Goal: Task Accomplishment & Management: Complete application form

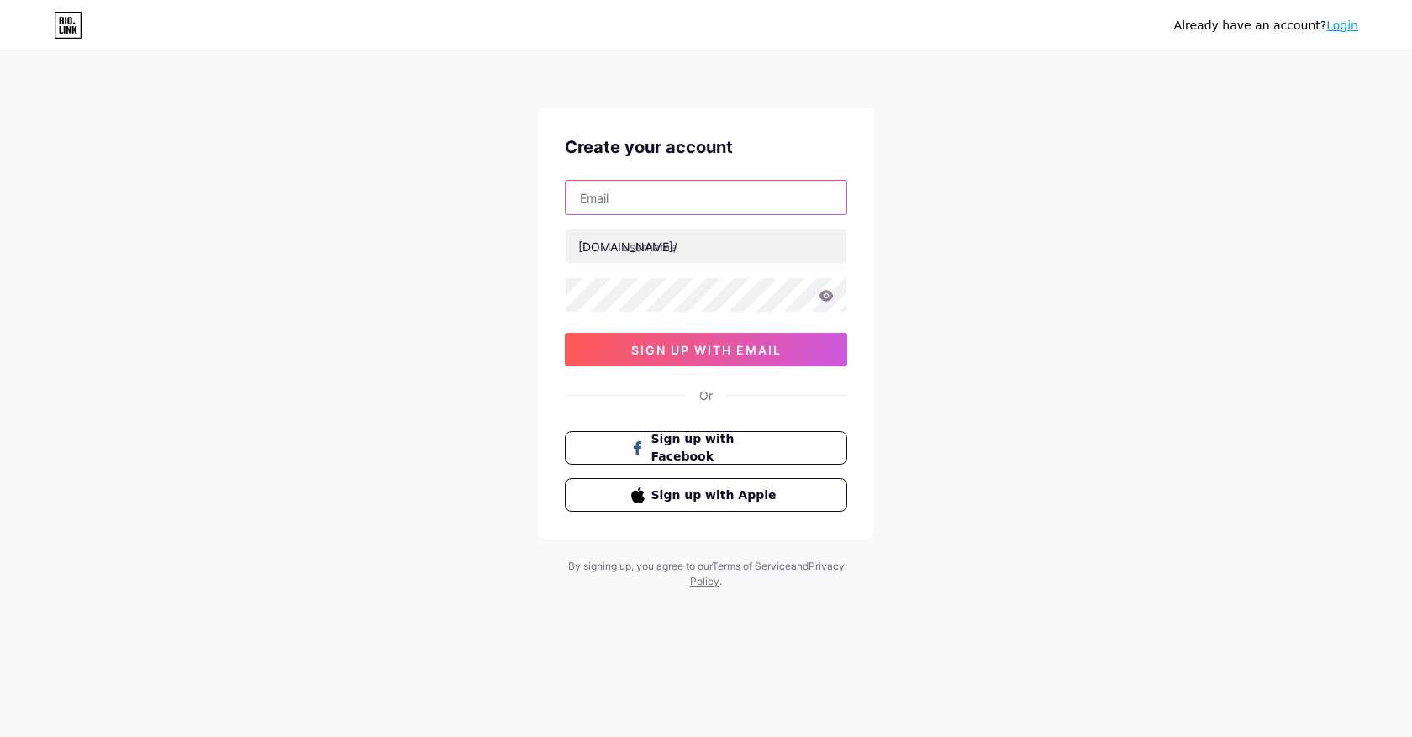
click at [676, 203] on input "text" at bounding box center [706, 198] width 281 height 34
type input "[EMAIL_ADDRESS][DOMAIN_NAME]"
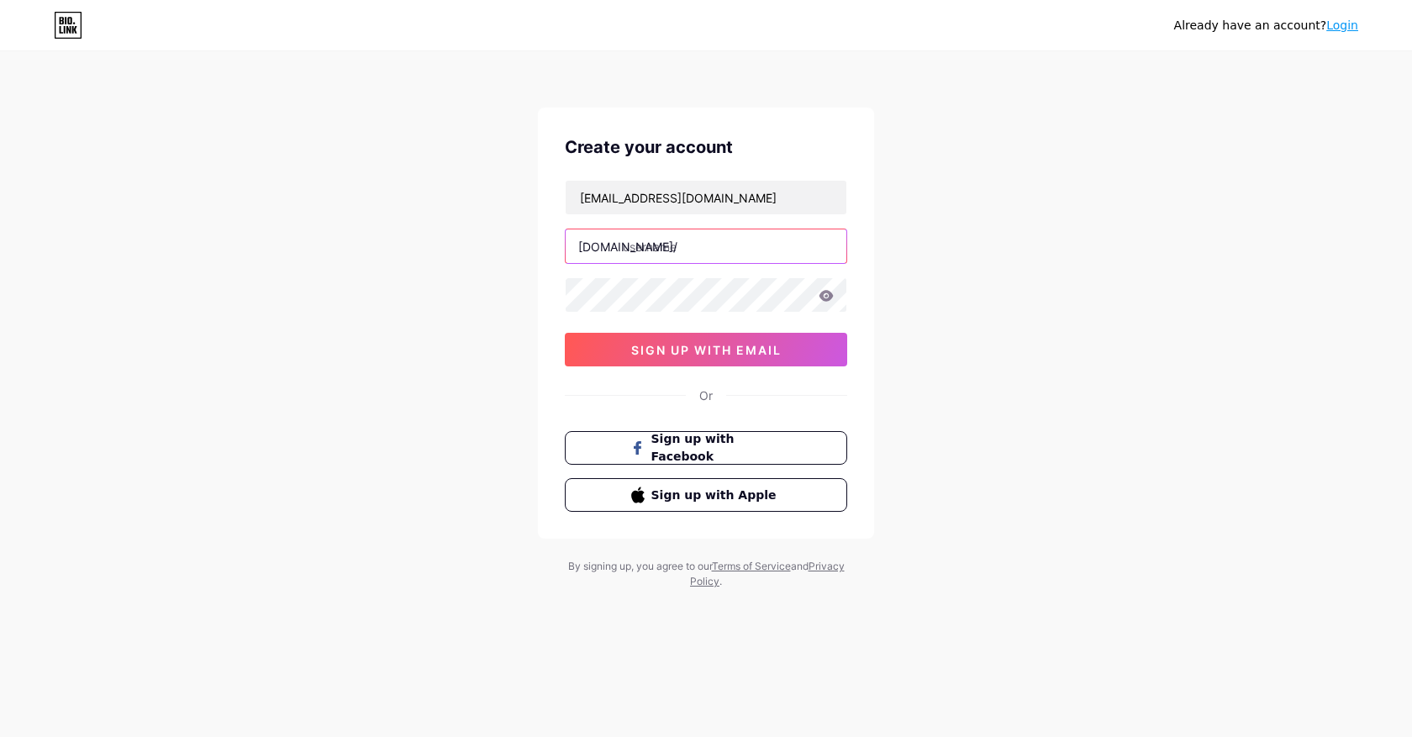
click at [708, 242] on input "text" at bounding box center [706, 246] width 281 height 34
click at [666, 248] on input "cleanerbrigade" at bounding box center [706, 246] width 281 height 34
type input "cleanersbrigade"
click at [812, 345] on button "sign up with email" at bounding box center [706, 350] width 282 height 34
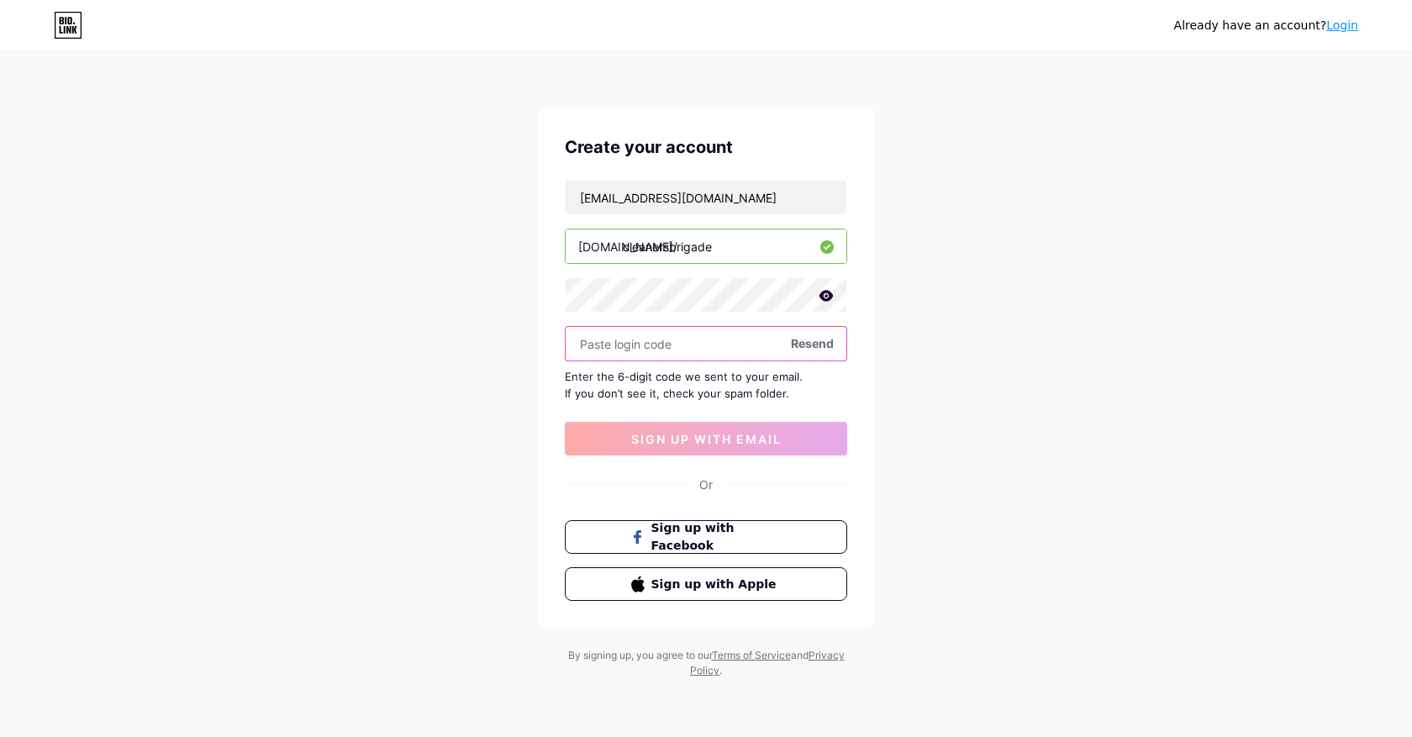
click at [739, 344] on input "text" at bounding box center [706, 344] width 281 height 34
type input "430035"
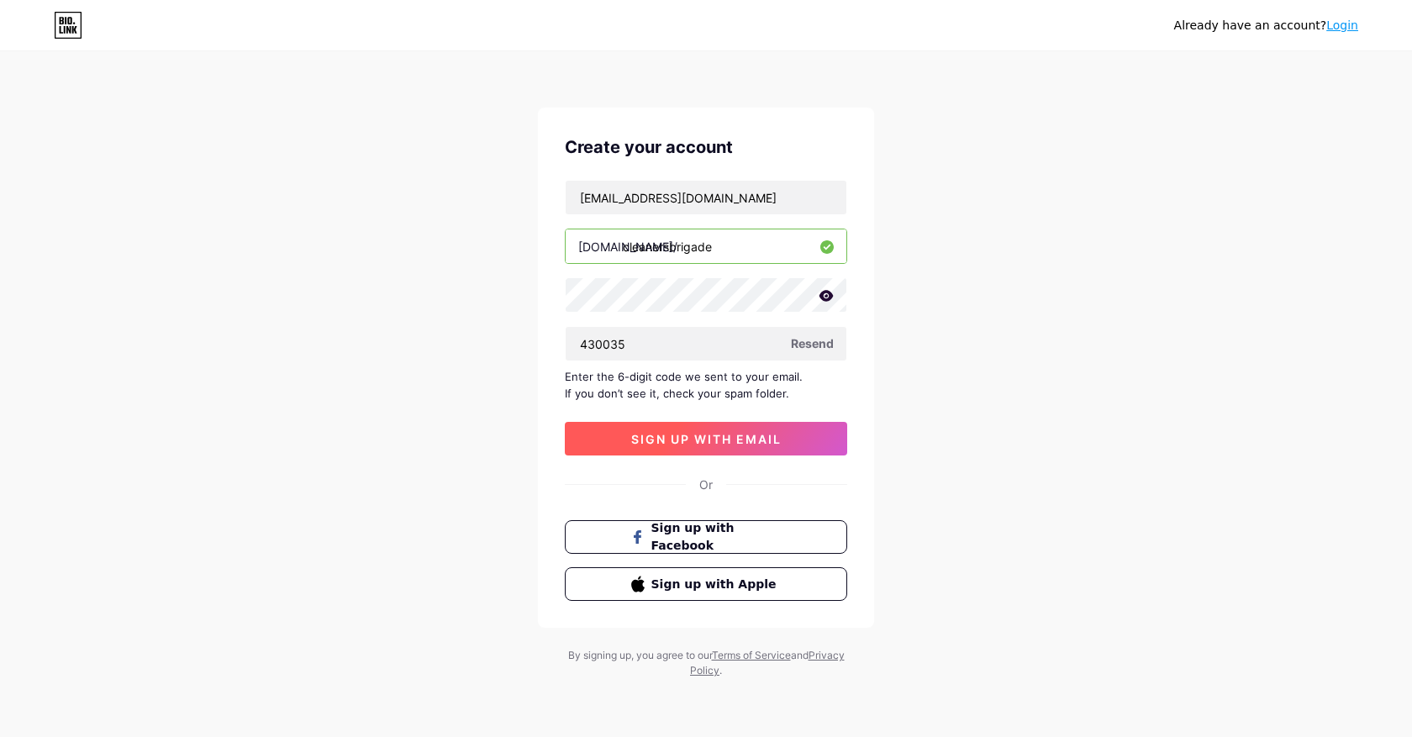
click at [715, 447] on button "sign up with email" at bounding box center [706, 439] width 282 height 34
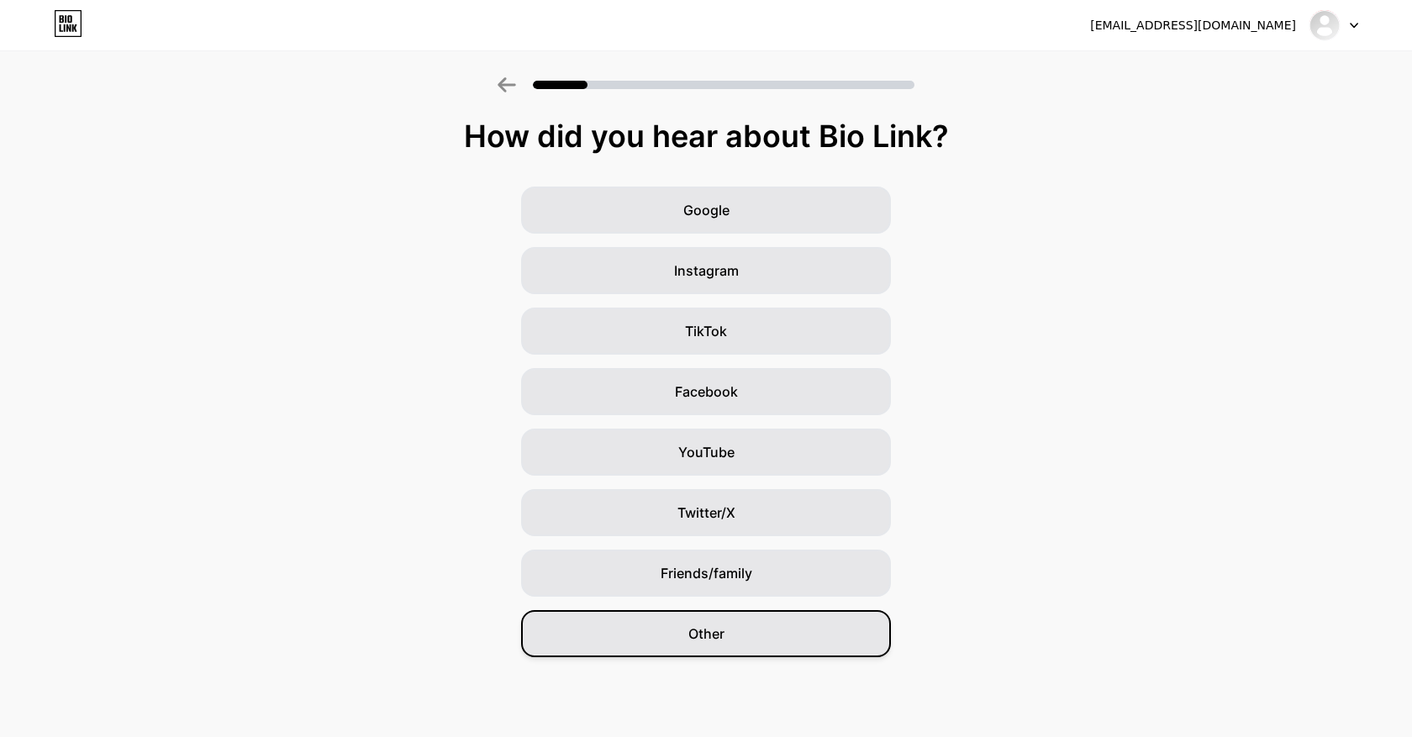
click at [715, 616] on div "Other" at bounding box center [706, 633] width 370 height 47
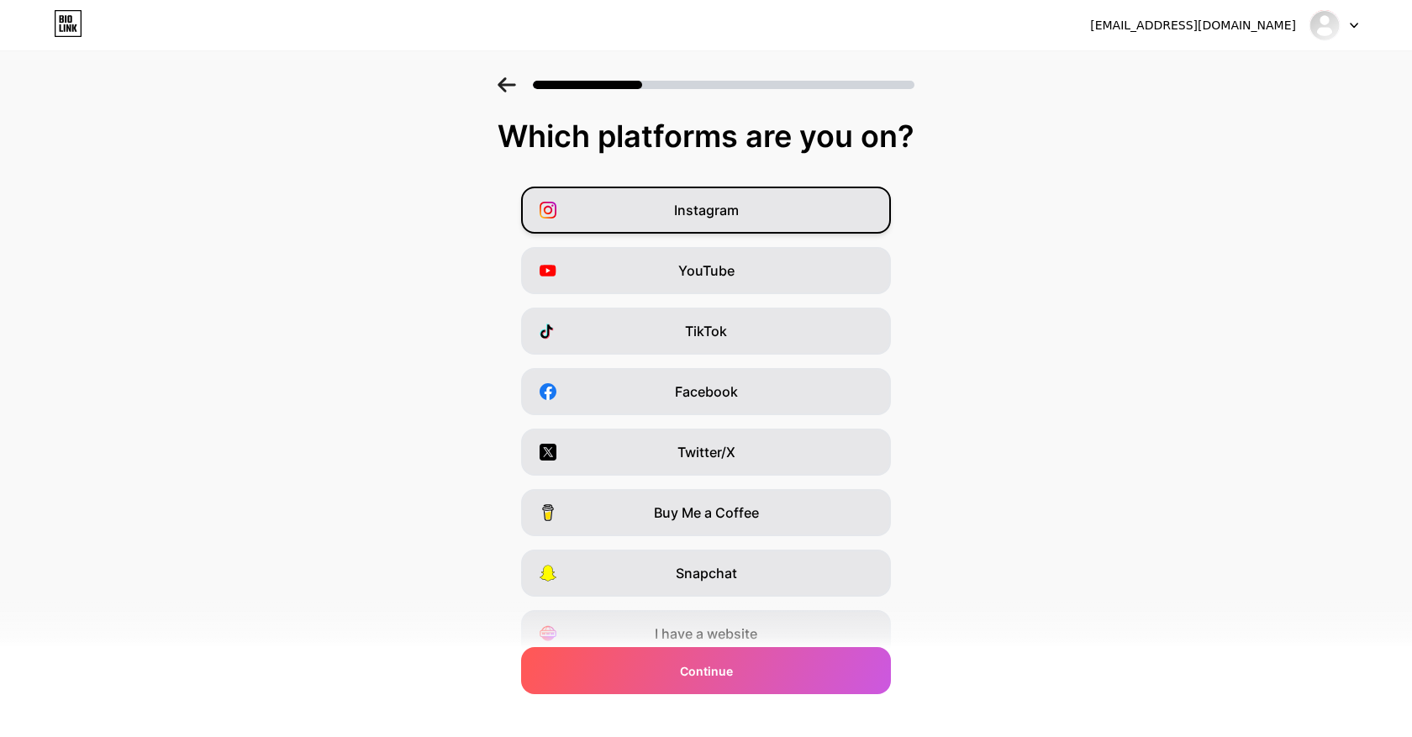
scroll to position [71, 0]
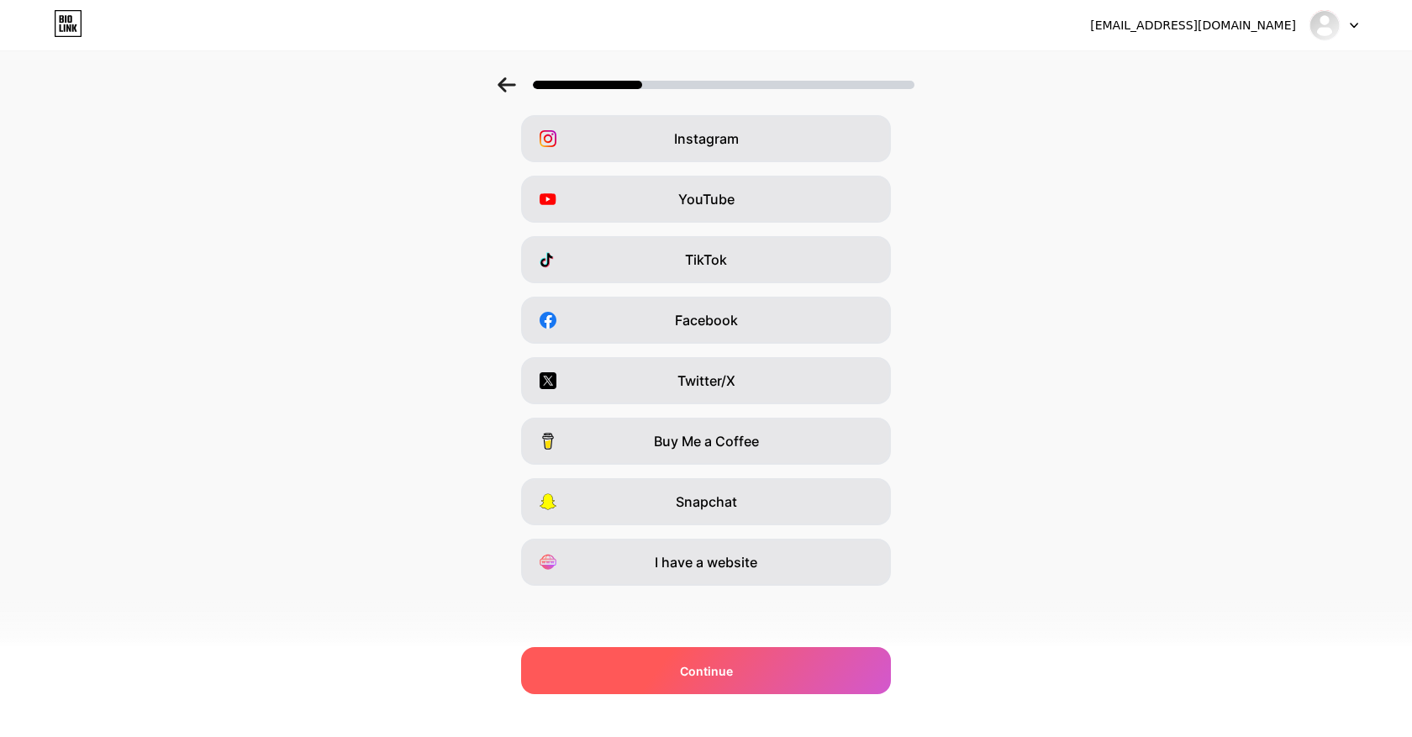
click at [704, 674] on span "Continue" at bounding box center [706, 671] width 53 height 18
click at [774, 666] on div "Continue" at bounding box center [706, 670] width 370 height 47
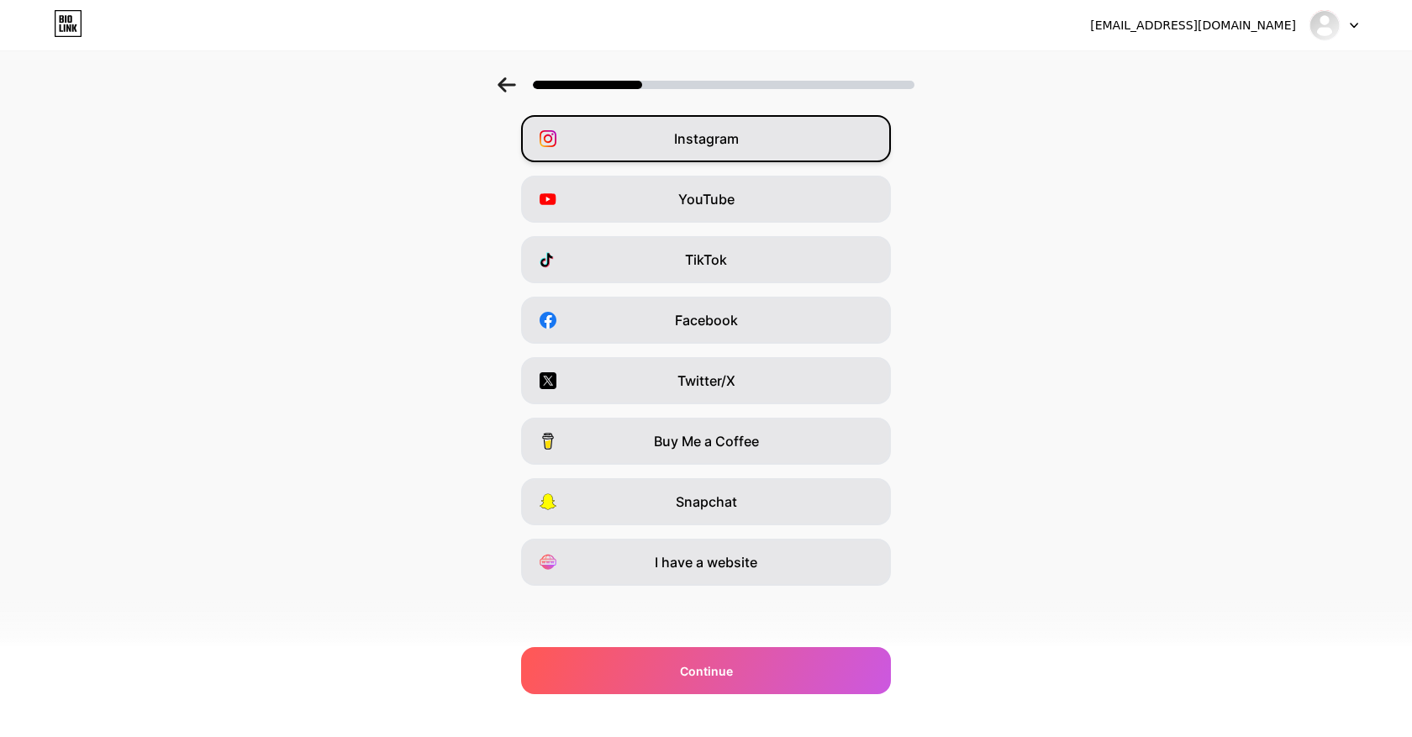
click at [786, 136] on div "Instagram" at bounding box center [706, 138] width 370 height 47
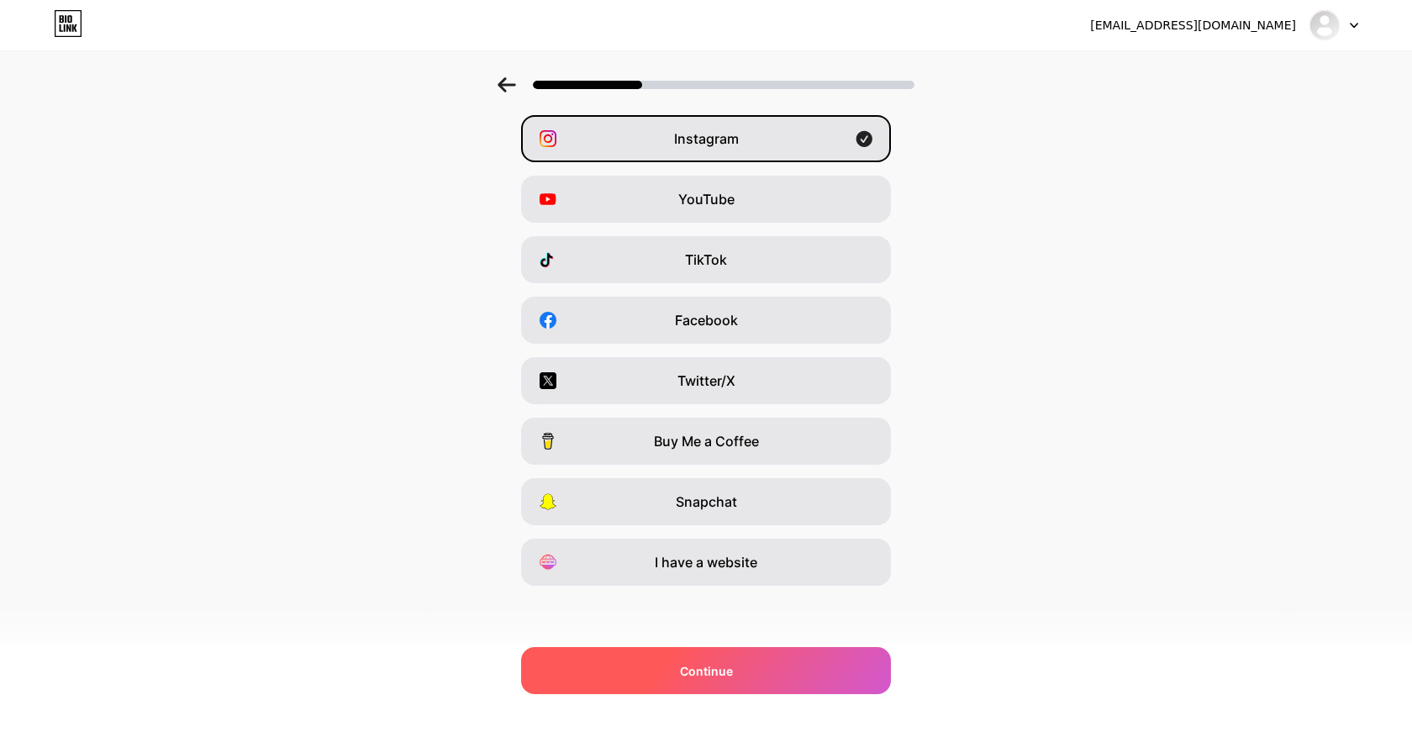
click at [744, 677] on div "Continue" at bounding box center [706, 670] width 370 height 47
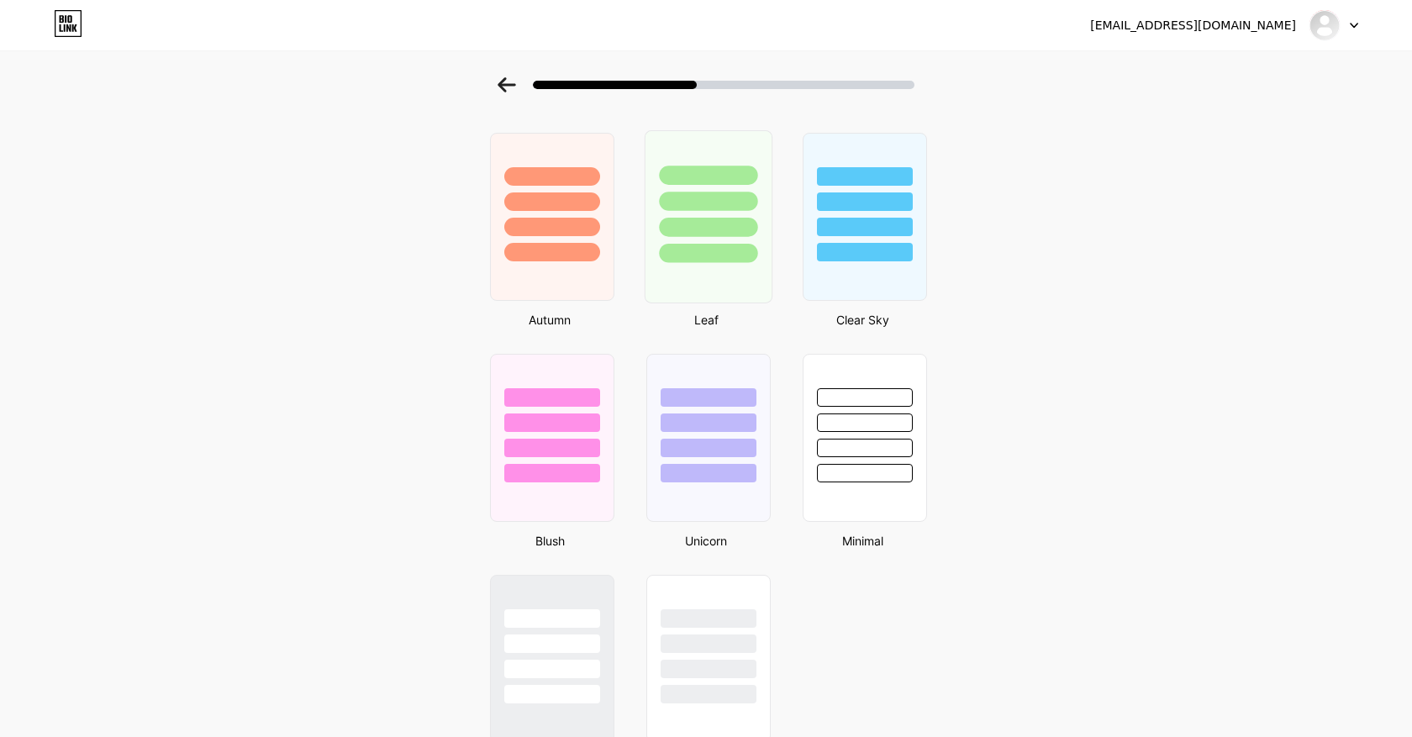
scroll to position [1265, 0]
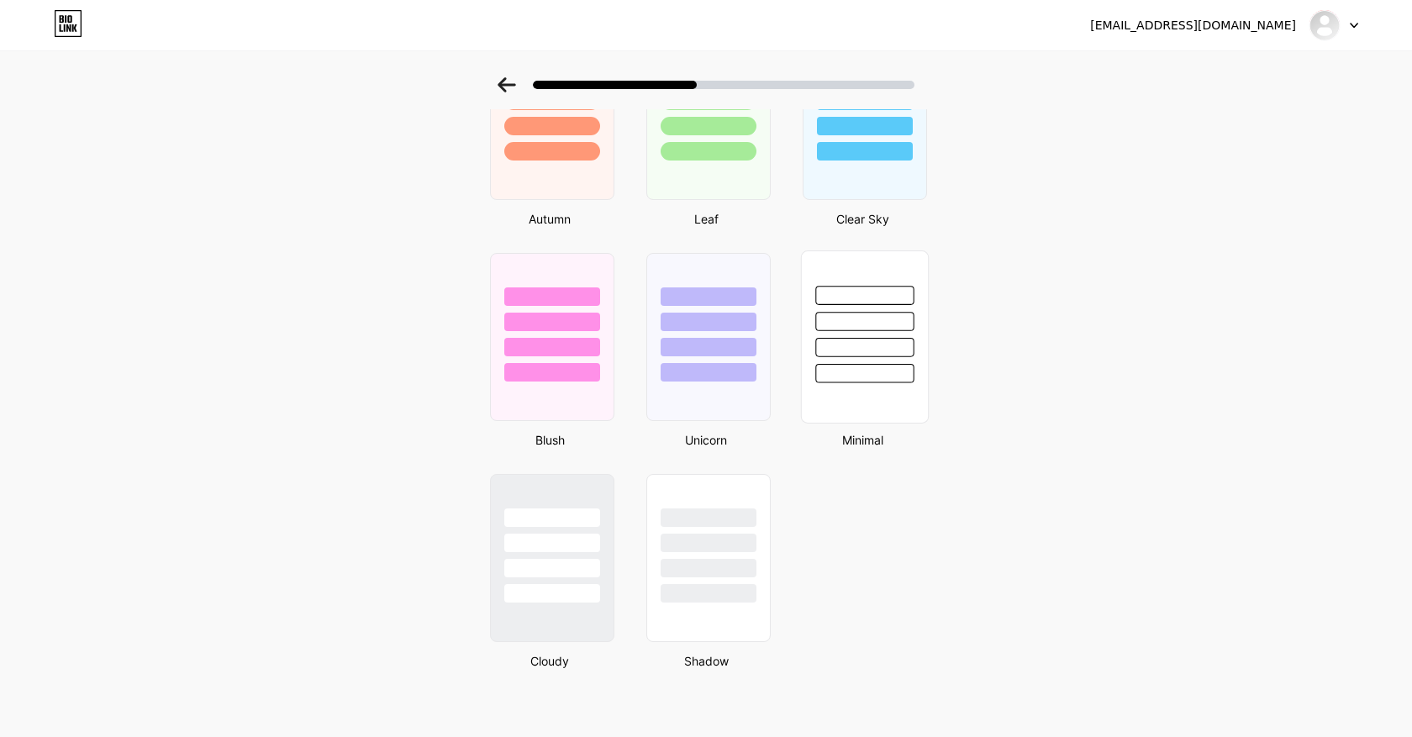
click at [898, 351] on div at bounding box center [864, 347] width 98 height 19
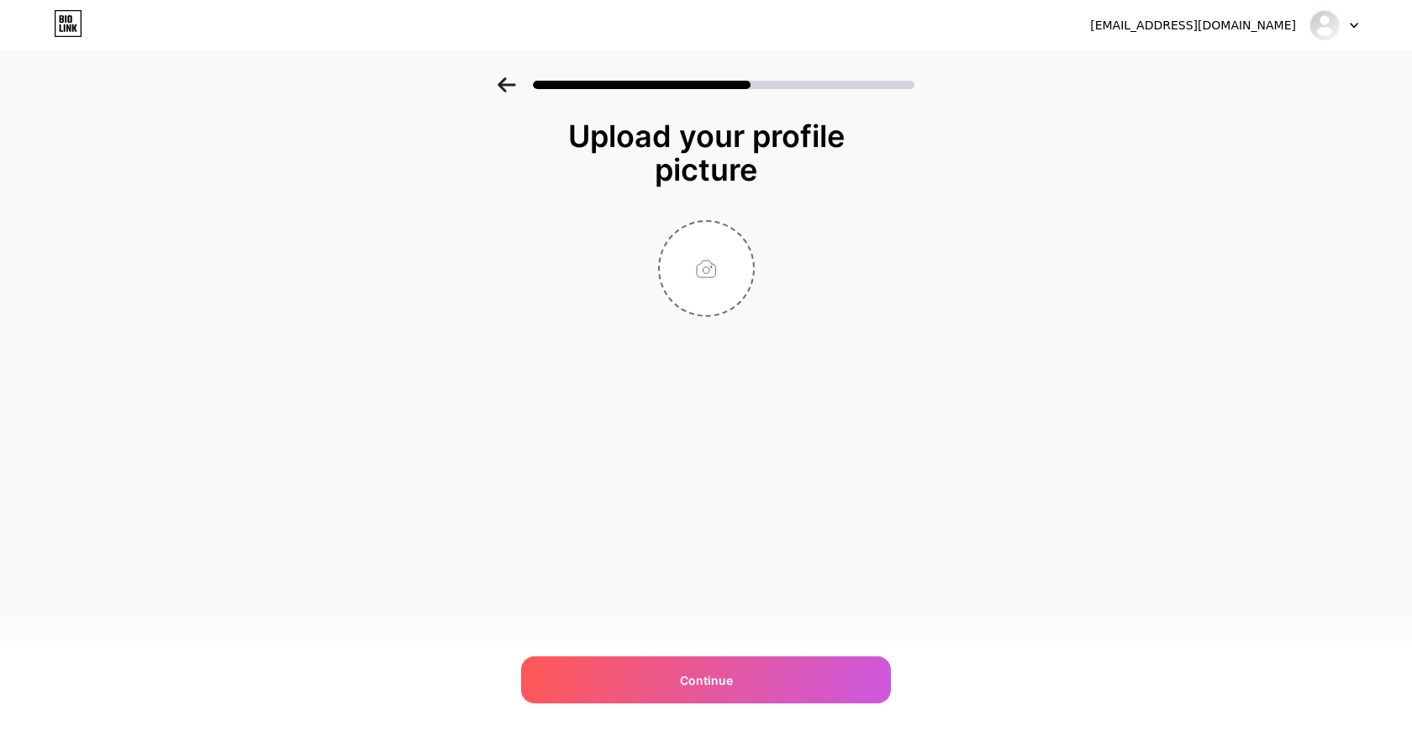
scroll to position [0, 0]
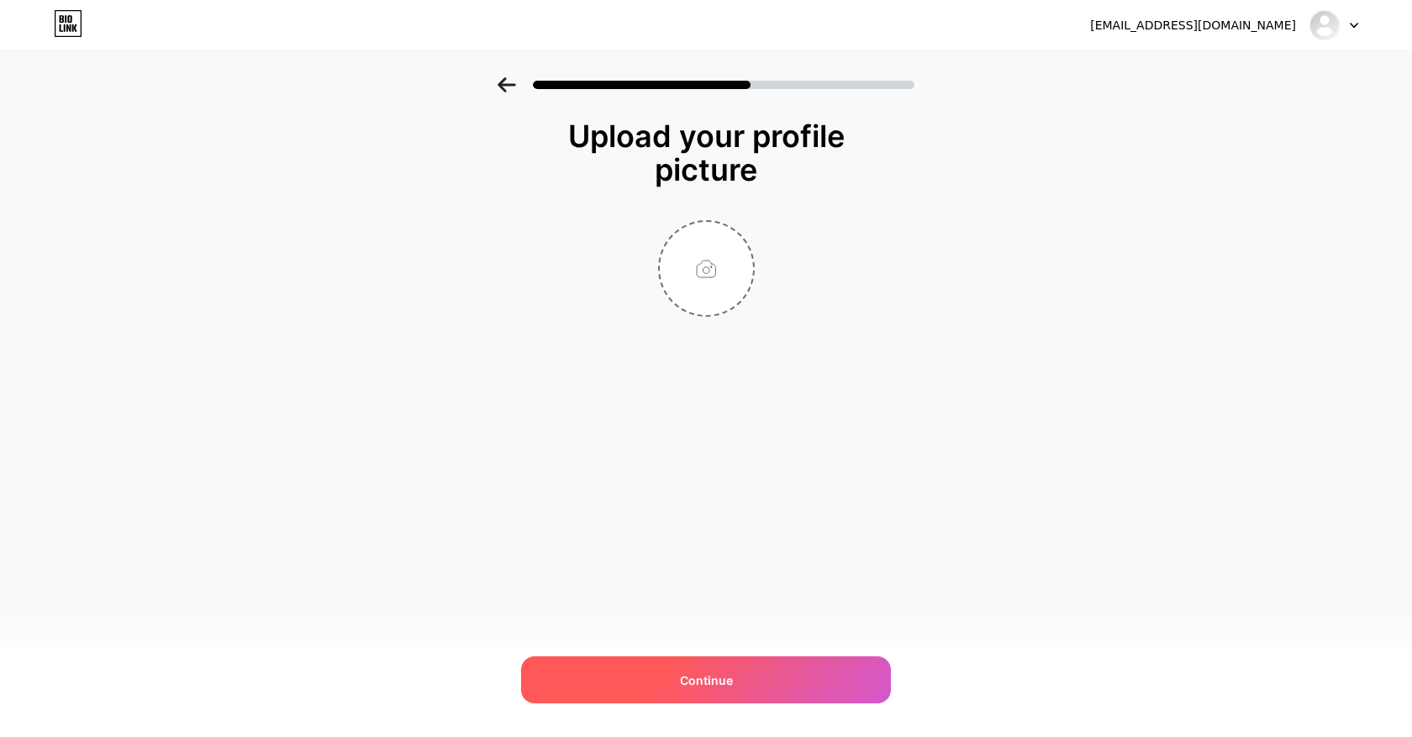
click at [718, 665] on div "Continue" at bounding box center [706, 679] width 370 height 47
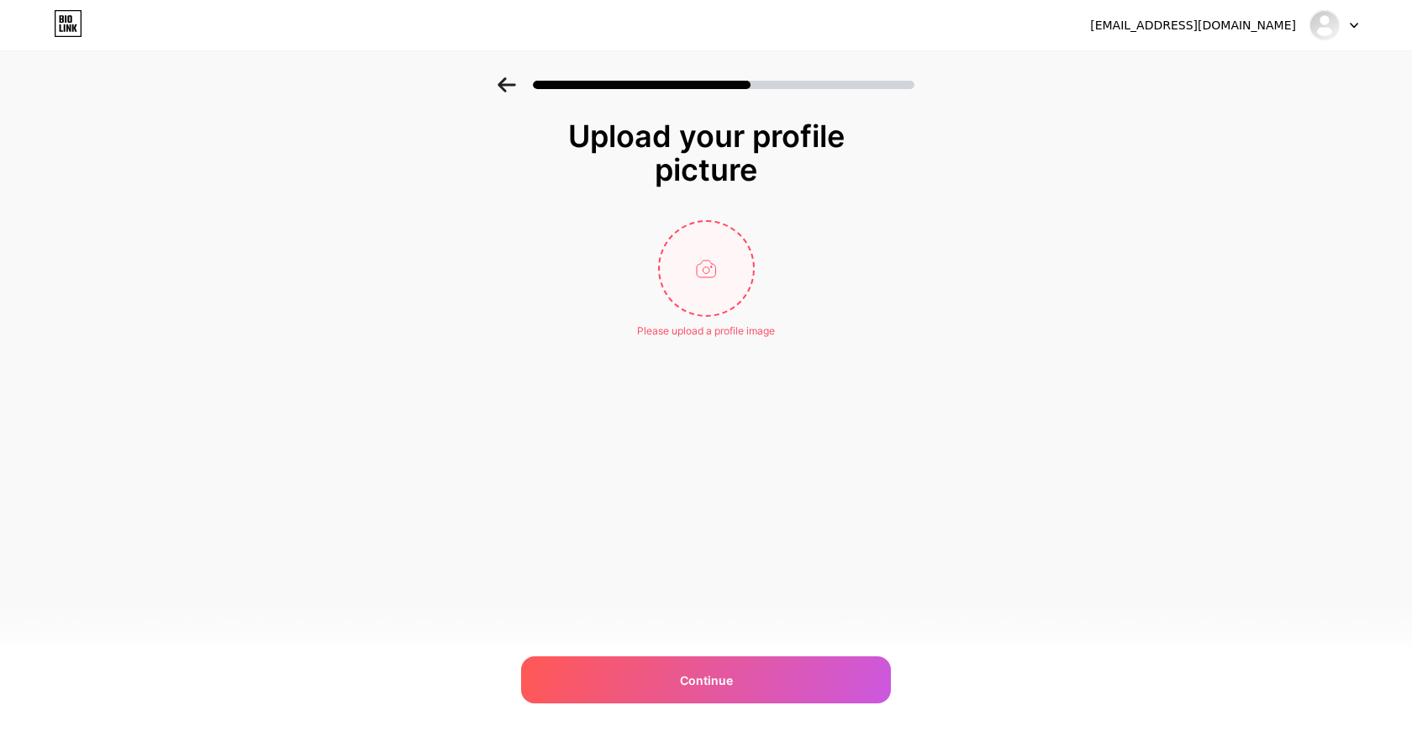
click at [709, 269] on input "file" at bounding box center [706, 268] width 93 height 93
click at [506, 82] on icon at bounding box center [506, 84] width 18 height 15
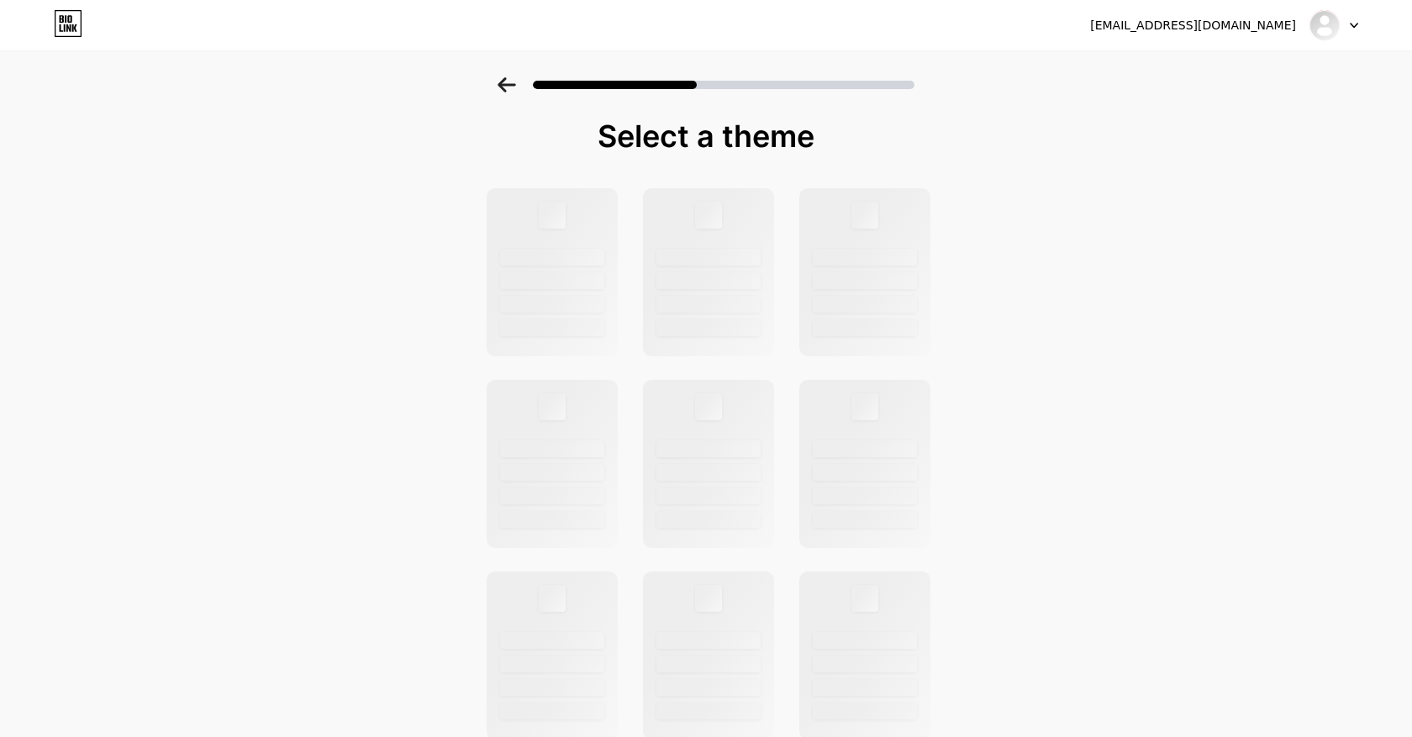
click at [506, 82] on icon at bounding box center [506, 84] width 18 height 15
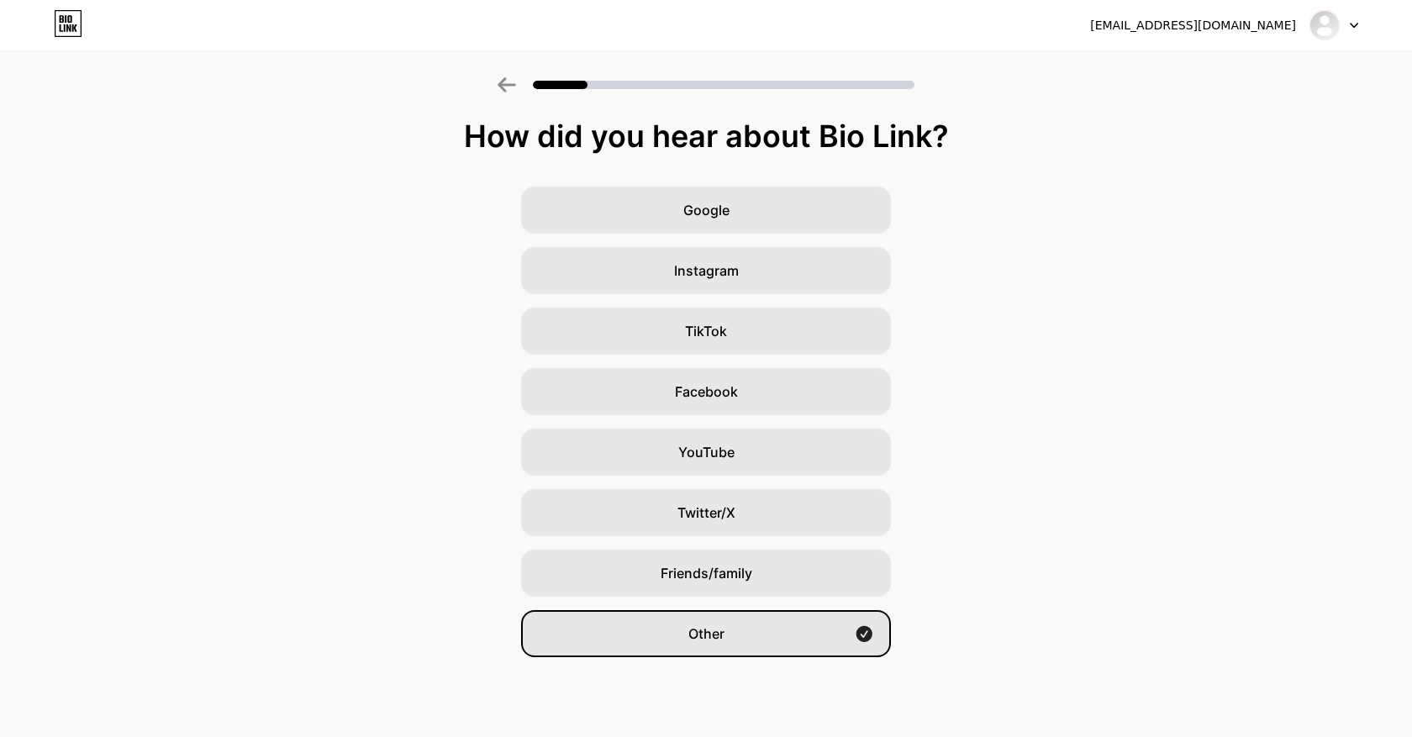
click at [506, 82] on icon at bounding box center [506, 84] width 18 height 15
click at [499, 73] on div at bounding box center [706, 79] width 1412 height 59
click at [504, 82] on icon at bounding box center [506, 84] width 18 height 15
click at [1350, 25] on icon at bounding box center [1354, 26] width 8 height 6
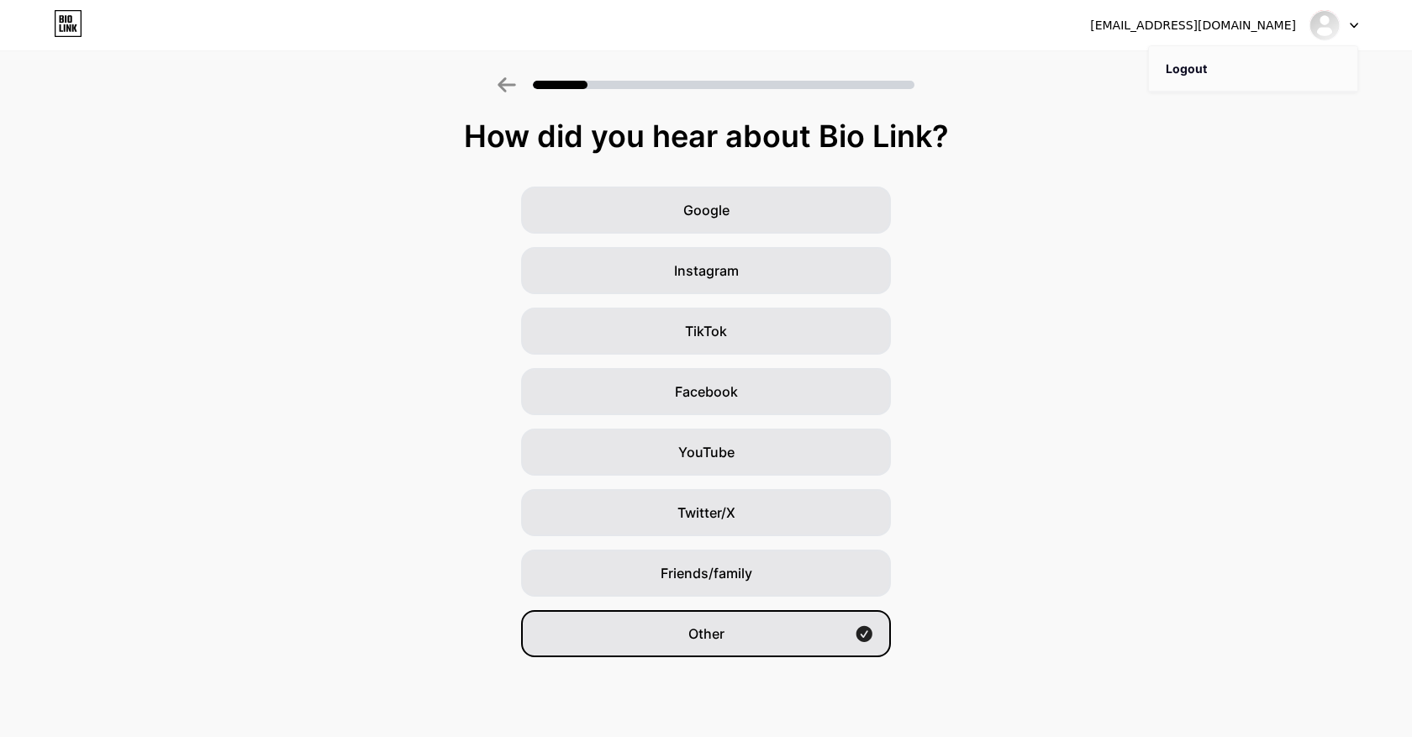
click at [1269, 69] on li "Logout" at bounding box center [1253, 68] width 208 height 45
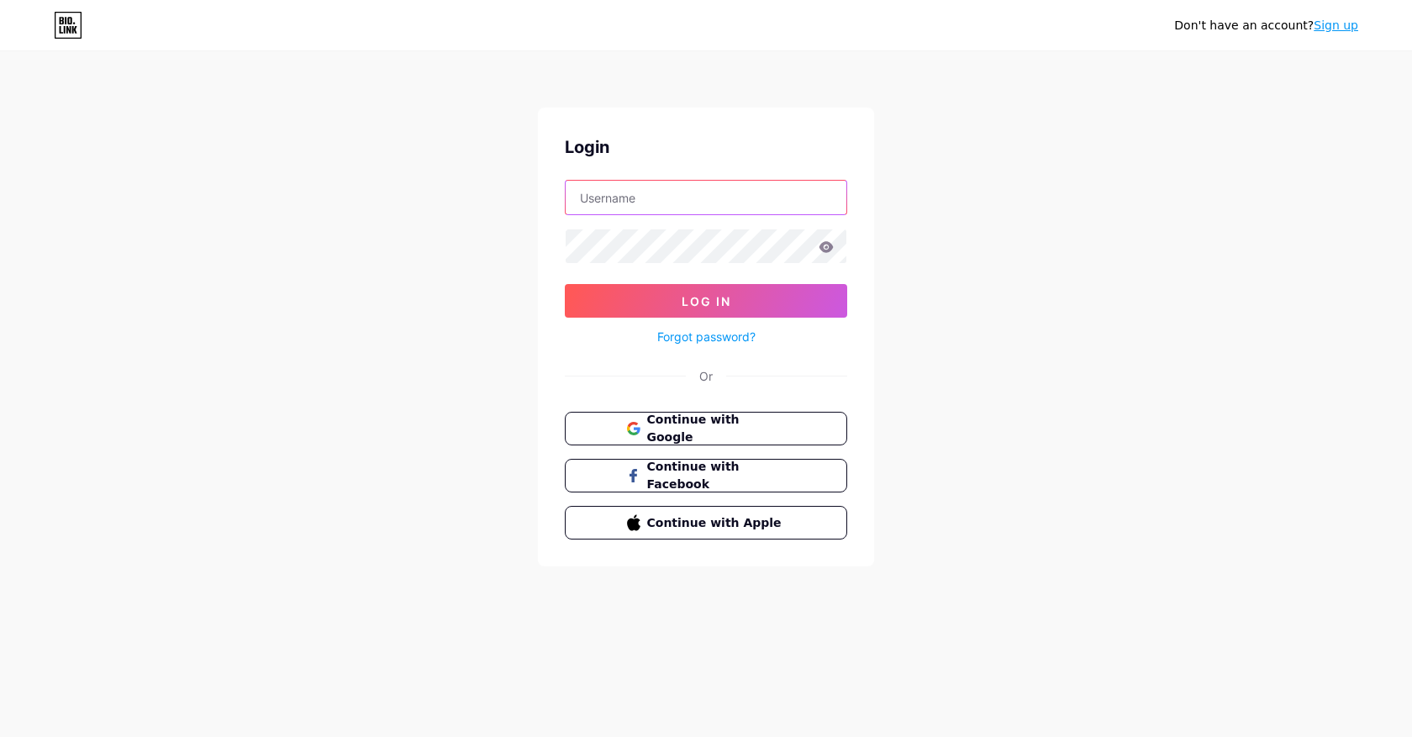
type input "[EMAIL_ADDRESS][DOMAIN_NAME]"
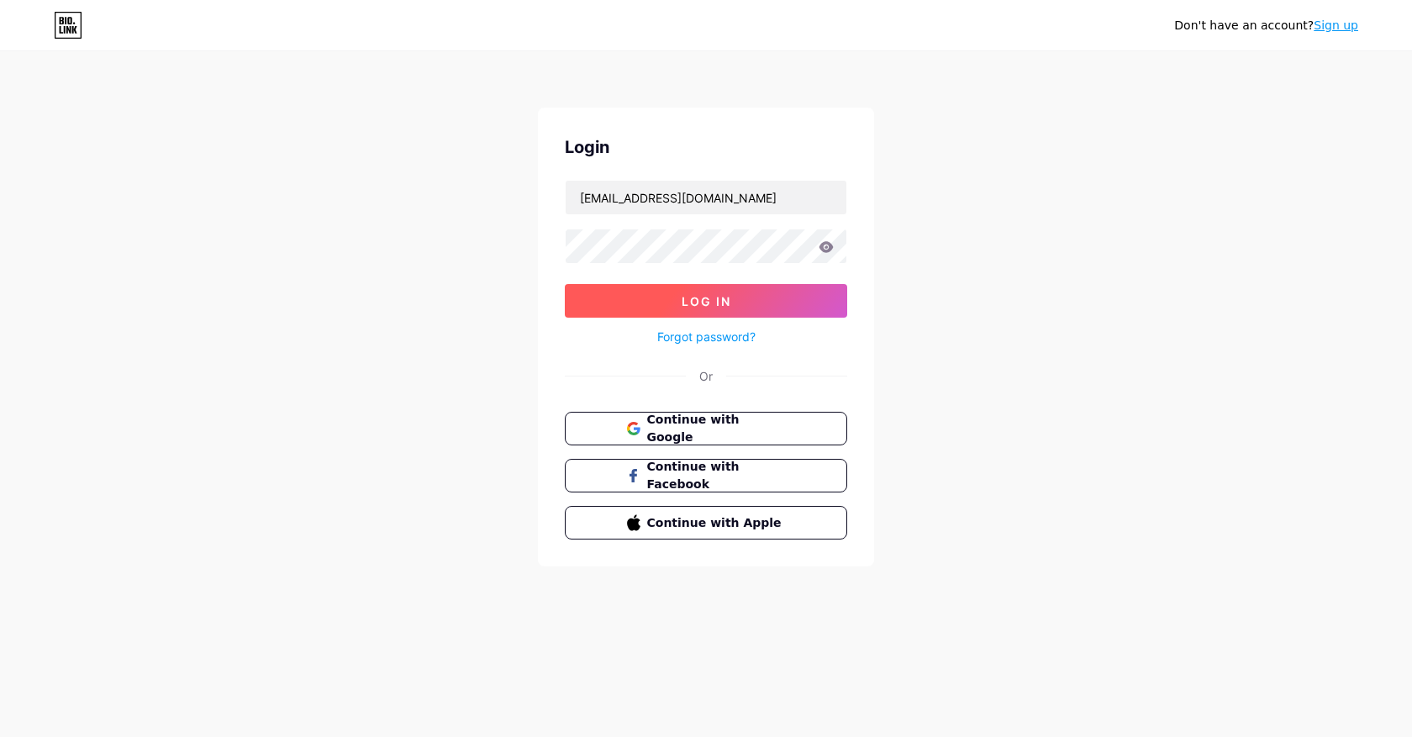
click at [759, 293] on button "Log In" at bounding box center [706, 301] width 282 height 34
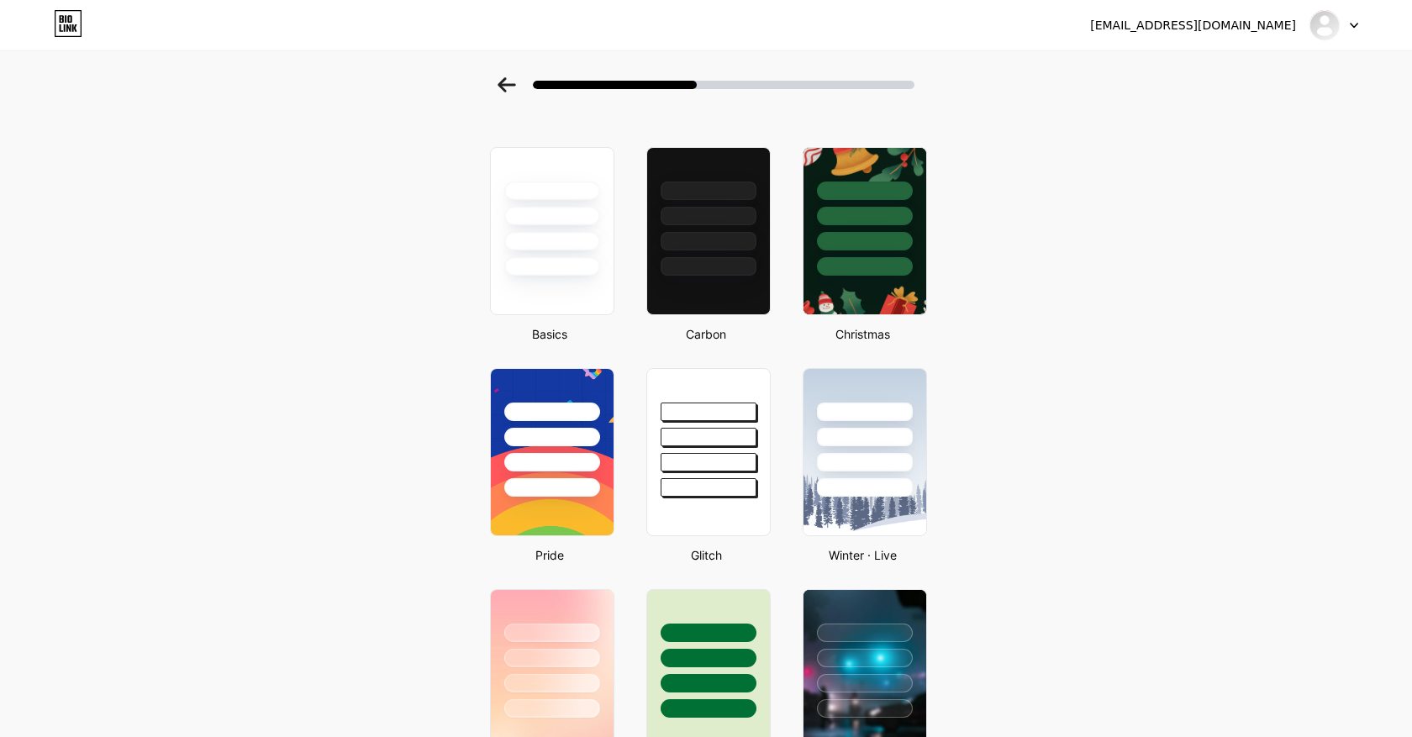
scroll to position [163, 0]
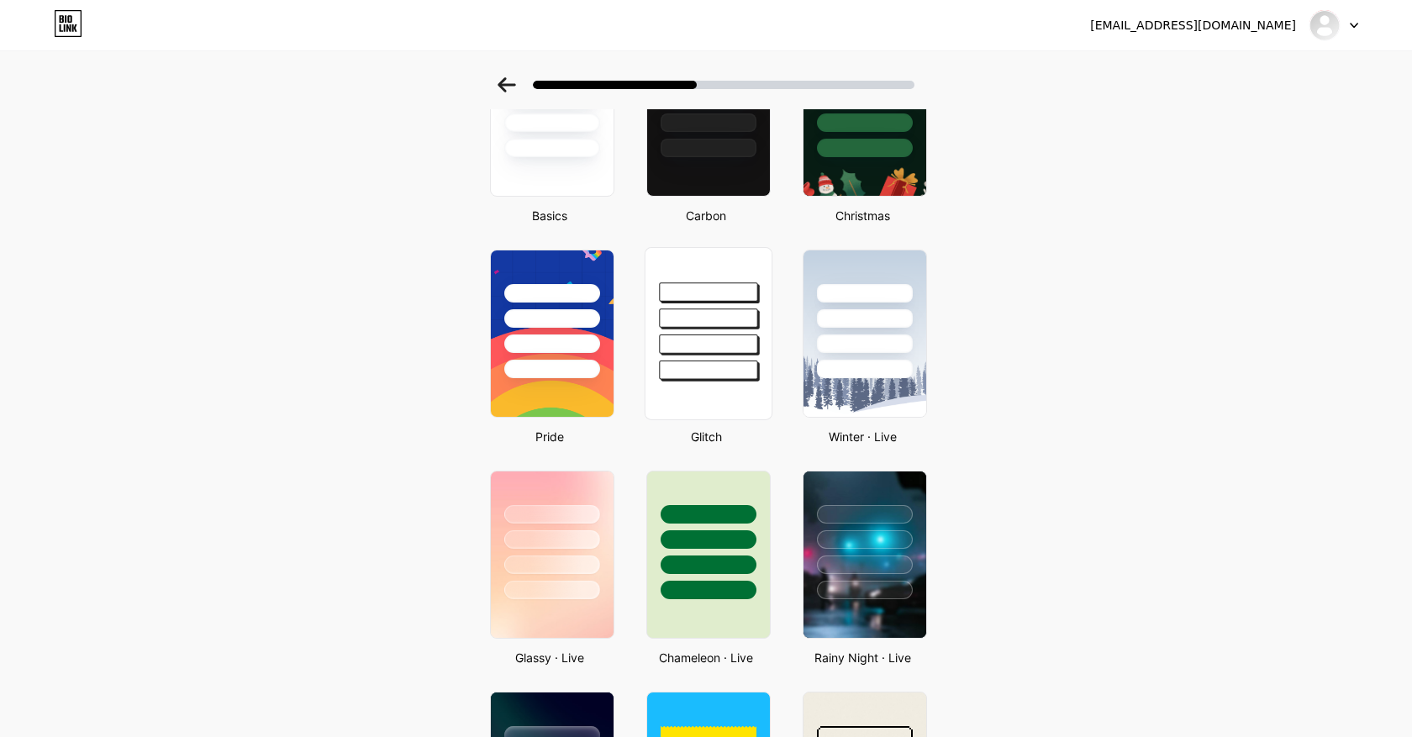
click at [707, 362] on div at bounding box center [708, 370] width 98 height 19
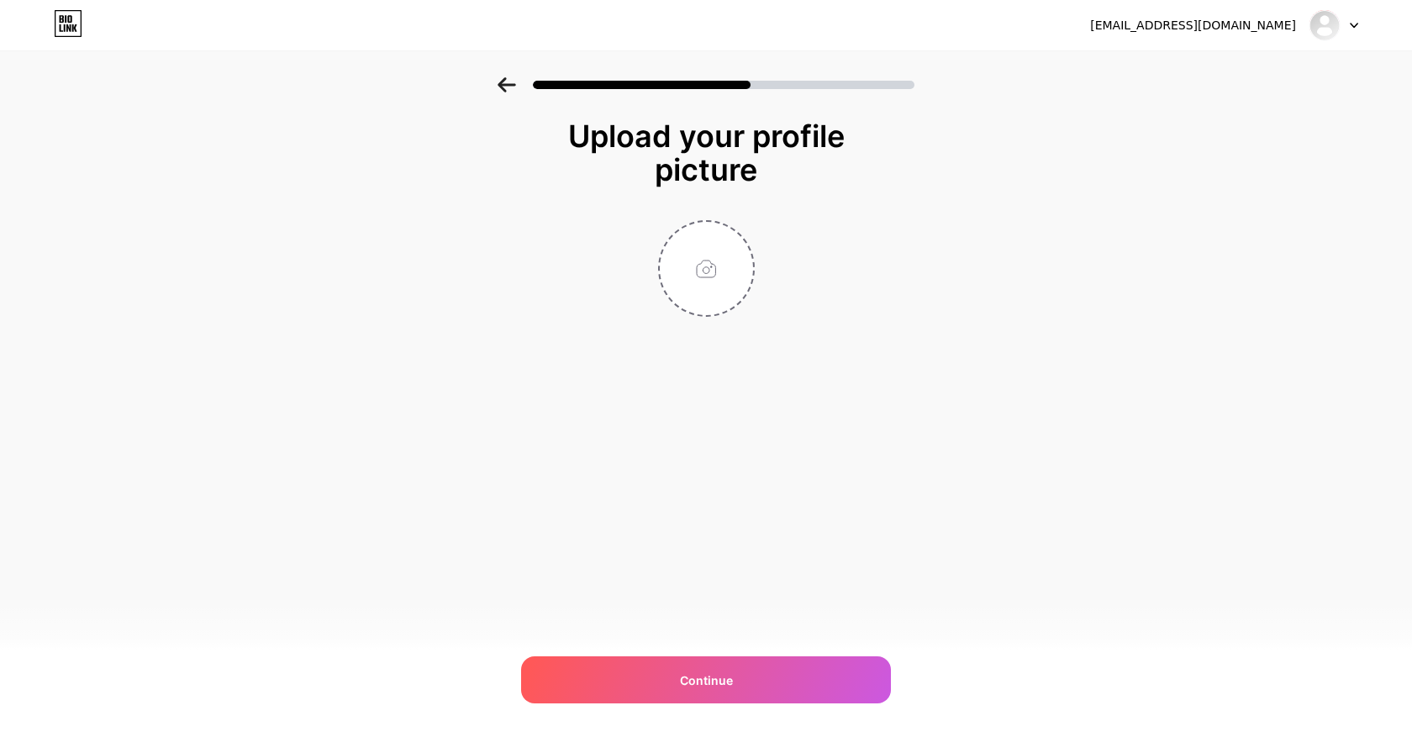
scroll to position [0, 0]
